Goal: Find specific page/section: Find specific page/section

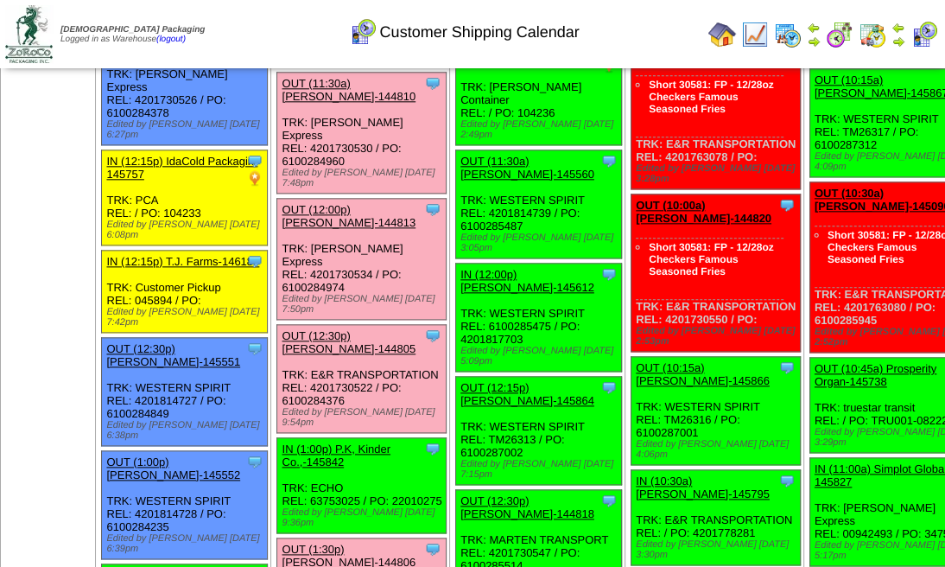
scroll to position [1151, 0]
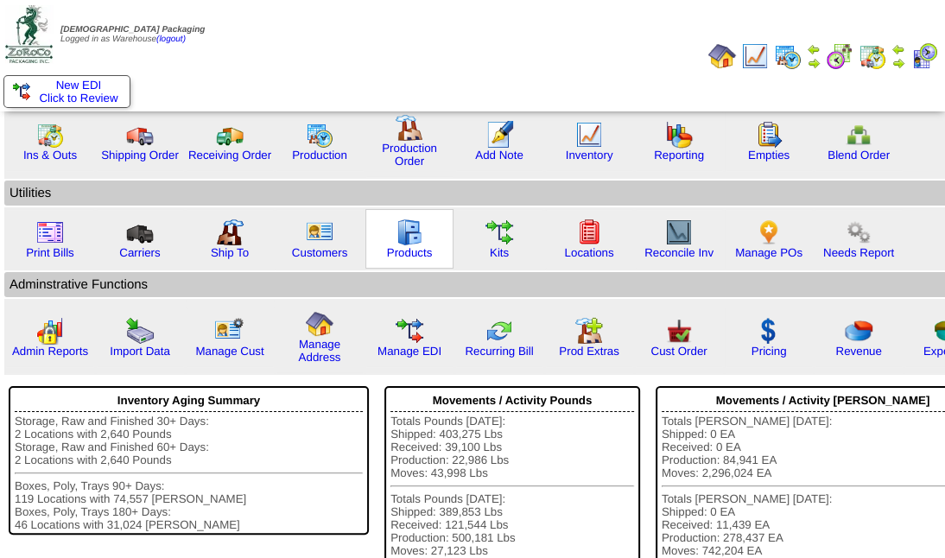
click at [418, 235] on img at bounding box center [410, 233] width 28 height 28
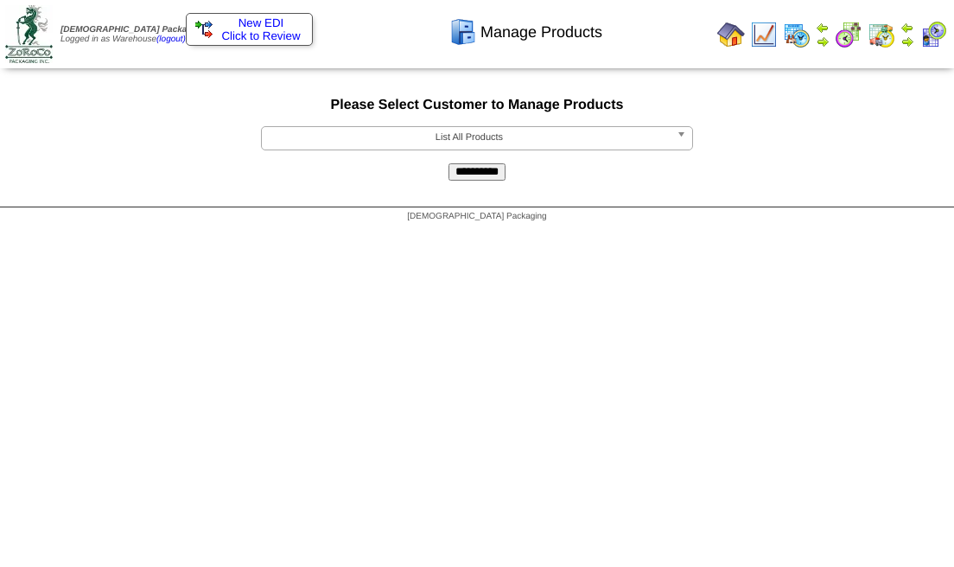
click at [476, 172] on input "**********" at bounding box center [476, 171] width 57 height 17
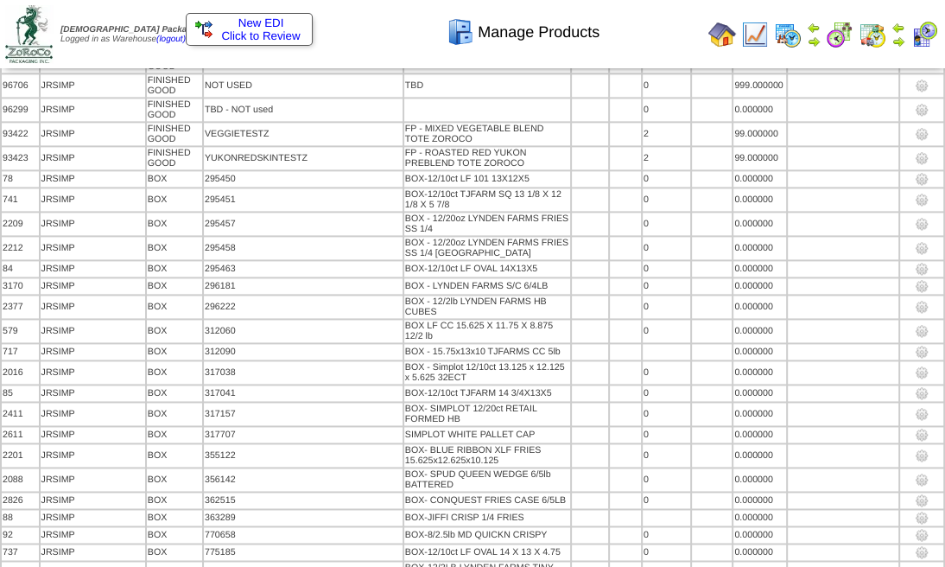
scroll to position [73703, 0]
